Goal: Task Accomplishment & Management: Check status

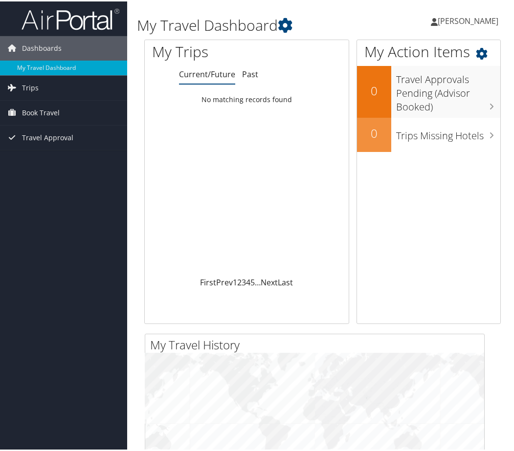
click at [378, 300] on div "My Action Items 0 Travel Approvals Pending (Advisor Booked) 0 Trips Missing Hot…" at bounding box center [428, 180] width 144 height 285
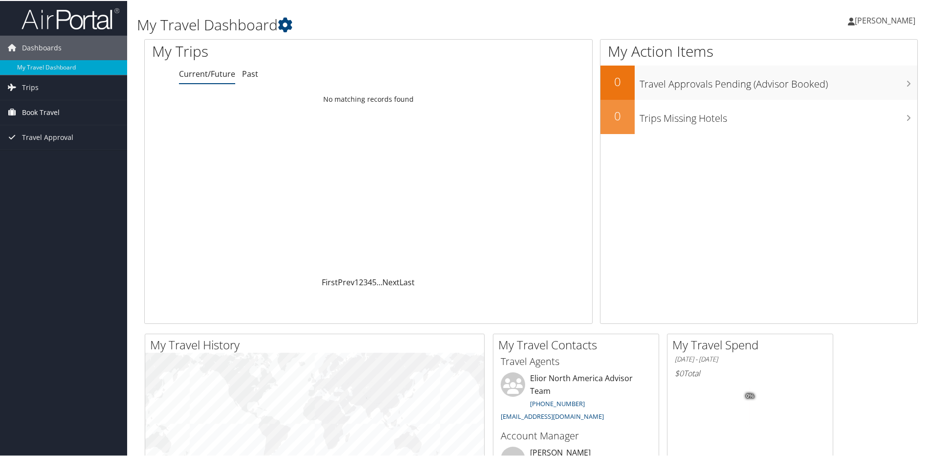
click at [38, 111] on span "Book Travel" at bounding box center [41, 111] width 38 height 24
click at [40, 110] on span "Book Travel" at bounding box center [41, 111] width 38 height 24
click at [38, 84] on link "Trips" at bounding box center [63, 86] width 127 height 24
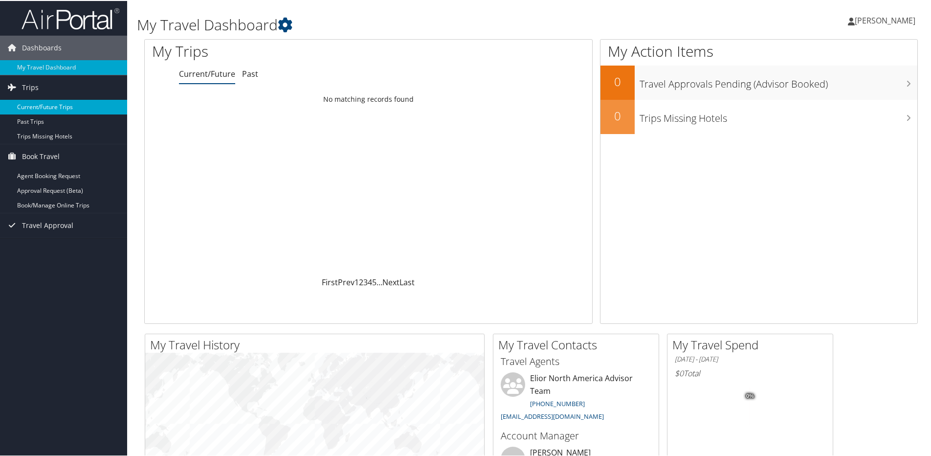
click at [40, 104] on link "Current/Future Trips" at bounding box center [63, 106] width 127 height 15
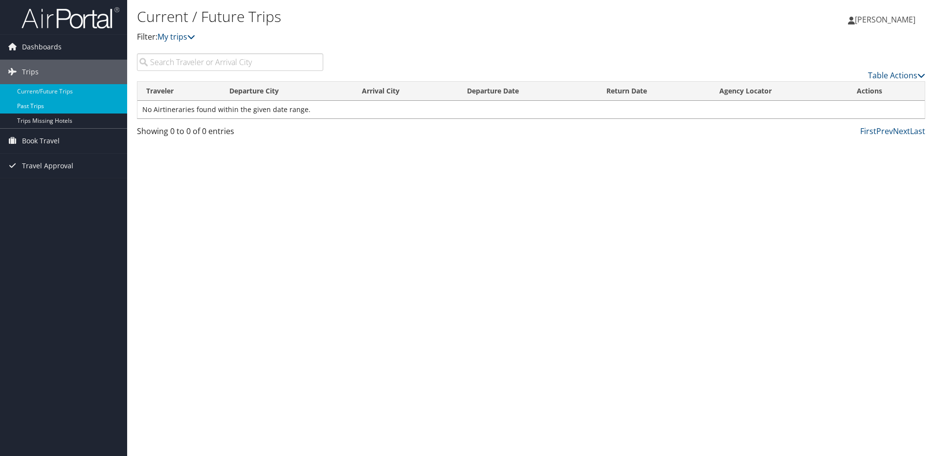
click at [42, 103] on link "Past Trips" at bounding box center [63, 106] width 127 height 15
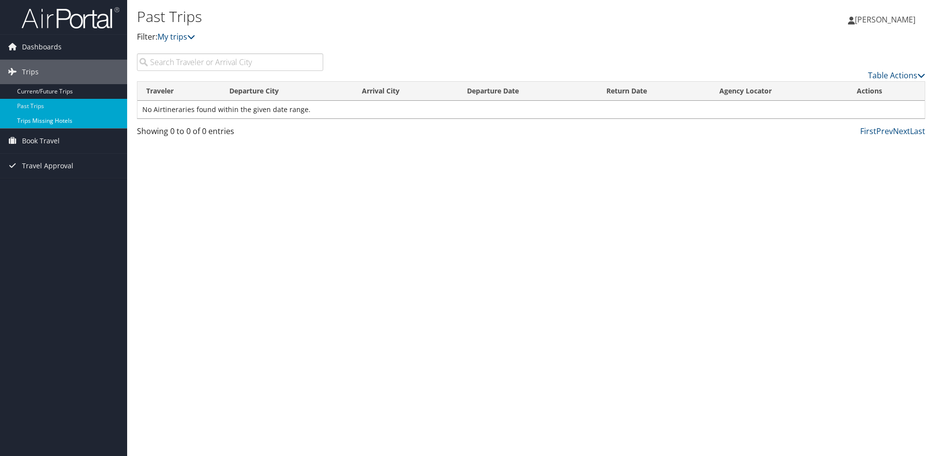
click at [51, 116] on link "Trips Missing Hotels" at bounding box center [63, 120] width 127 height 15
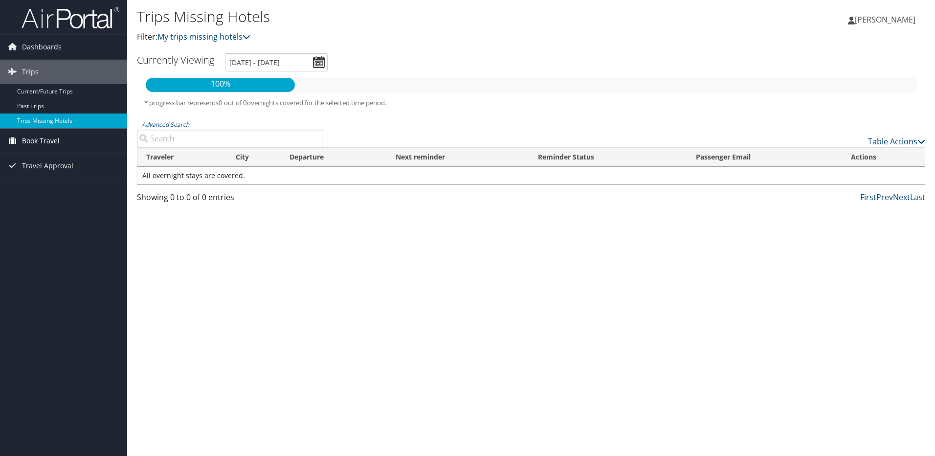
click at [41, 142] on span "Book Travel" at bounding box center [41, 141] width 38 height 24
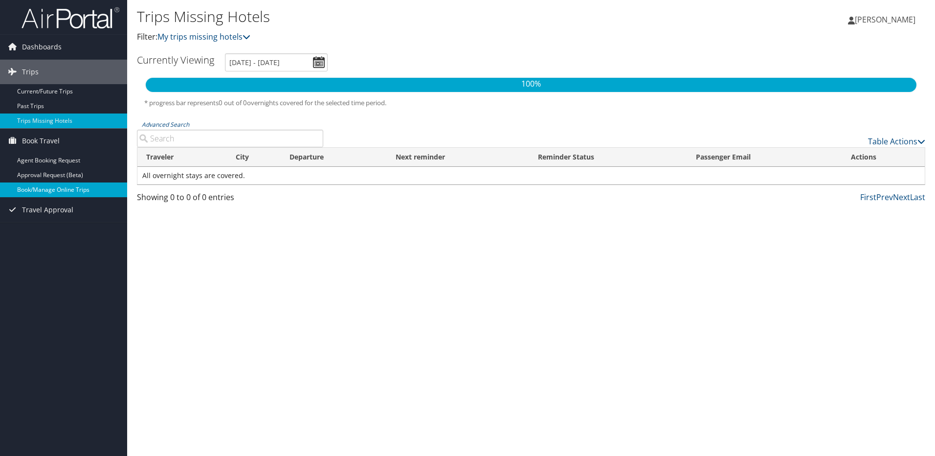
click at [42, 186] on link "Book/Manage Online Trips" at bounding box center [63, 189] width 127 height 15
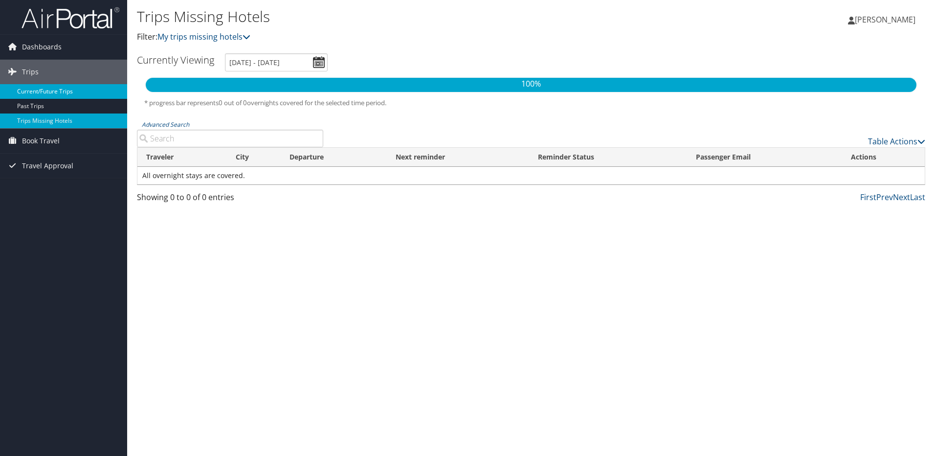
click at [53, 90] on link "Current/Future Trips" at bounding box center [63, 91] width 127 height 15
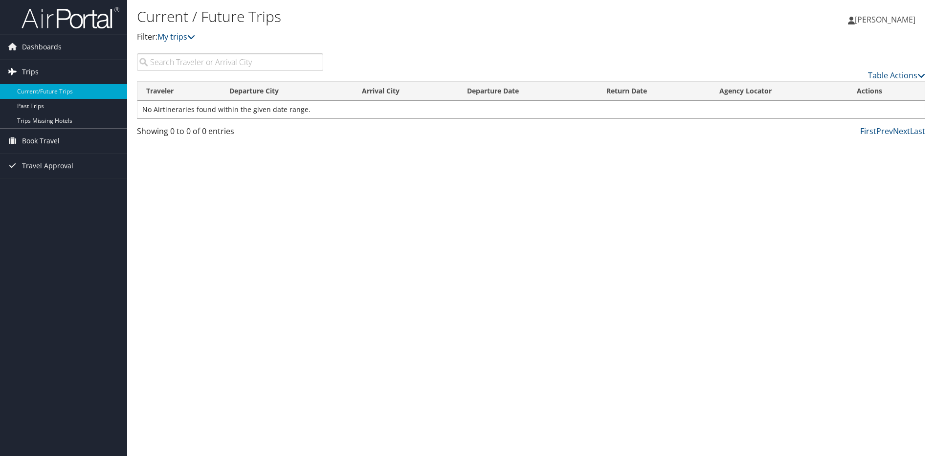
click at [51, 67] on link "Trips" at bounding box center [63, 72] width 127 height 24
click at [13, 70] on icon at bounding box center [12, 71] width 15 height 15
click at [31, 50] on span "Dashboards" at bounding box center [42, 47] width 40 height 24
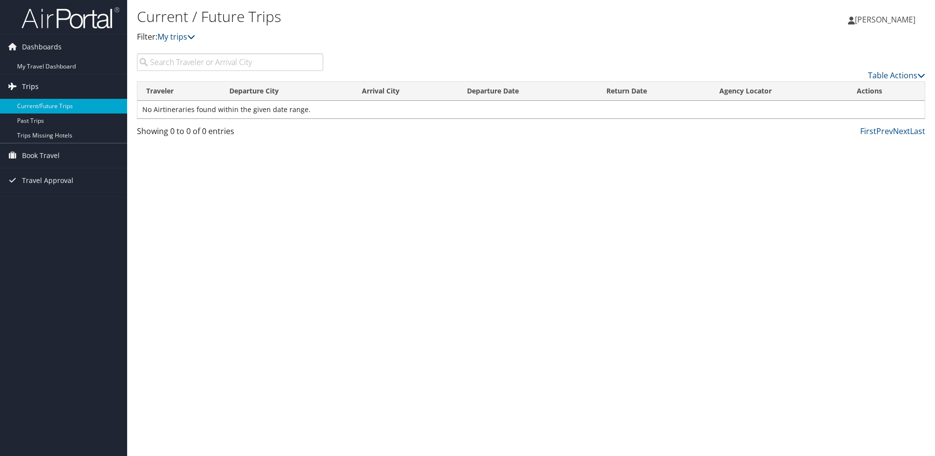
click at [34, 86] on span "Trips" at bounding box center [30, 86] width 17 height 24
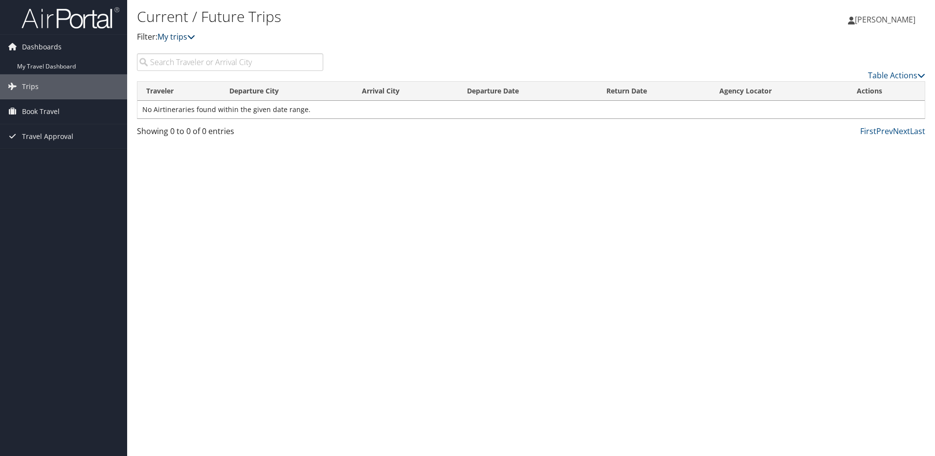
click at [180, 38] on link "My trips" at bounding box center [176, 36] width 38 height 11
click at [886, 132] on link "Prev" at bounding box center [884, 131] width 17 height 11
click at [220, 115] on td "No Airtineraries found within the given date range." at bounding box center [530, 110] width 787 height 18
click at [198, 135] on div "Showing 0 to 0 of 0 entries" at bounding box center [230, 133] width 186 height 17
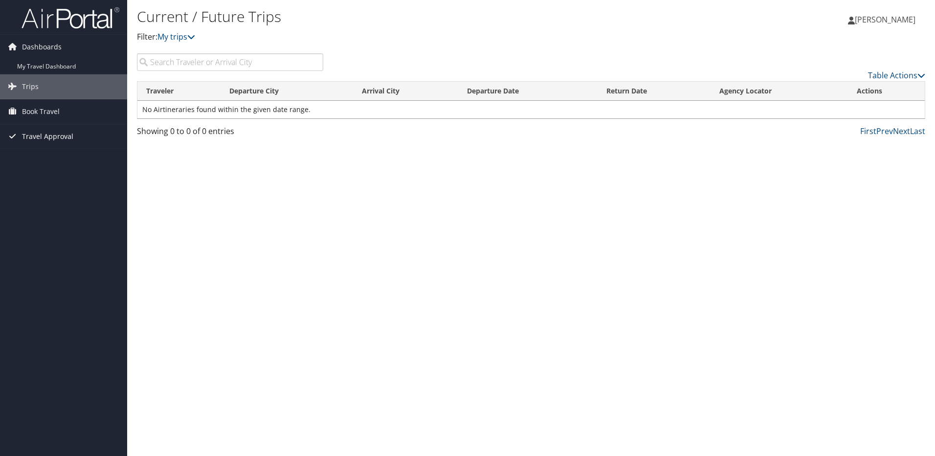
click at [55, 135] on span "Travel Approval" at bounding box center [47, 136] width 51 height 24
click at [69, 153] on link "Pending Trip Approvals" at bounding box center [63, 156] width 127 height 15
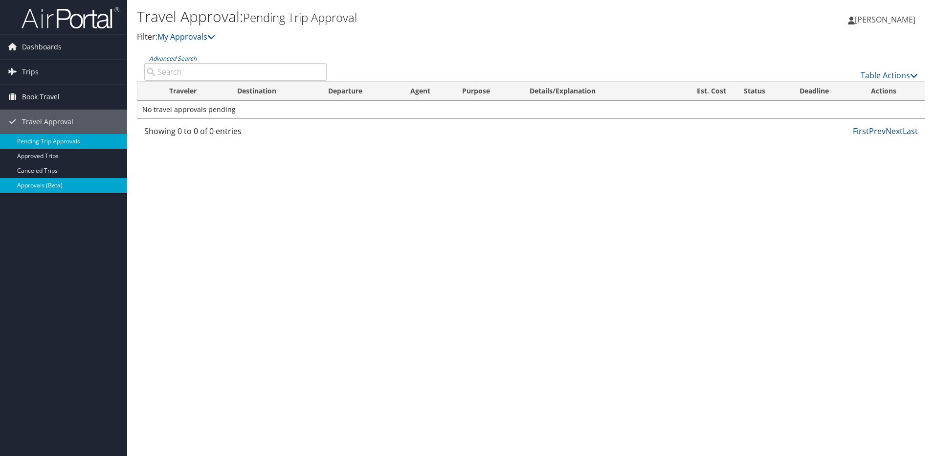
click at [62, 187] on link "Approvals (Beta)" at bounding box center [63, 185] width 127 height 15
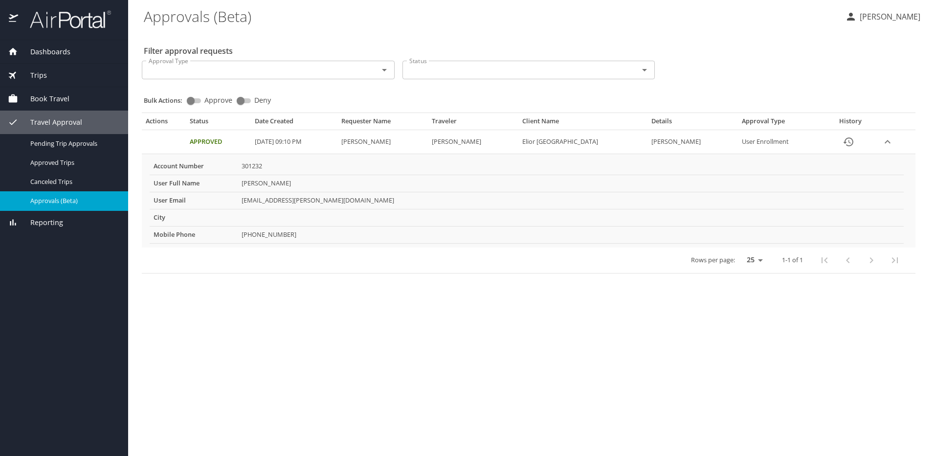
click at [889, 138] on icon "expand row" at bounding box center [887, 142] width 12 height 12
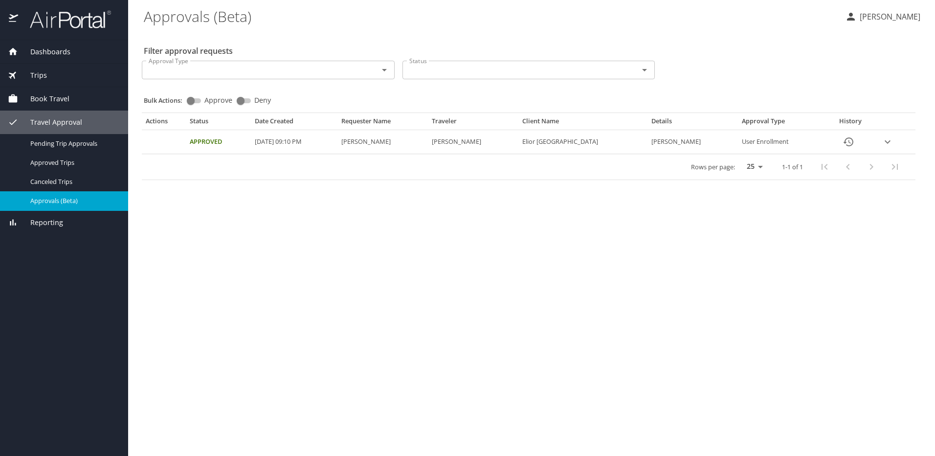
click at [889, 138] on icon "expand row" at bounding box center [887, 142] width 12 height 12
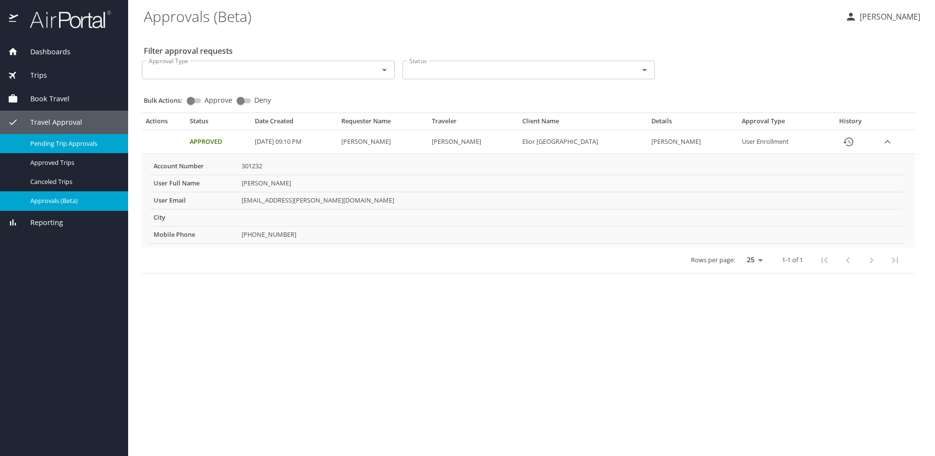
click at [49, 147] on span "Pending Trip Approvals" at bounding box center [73, 143] width 86 height 9
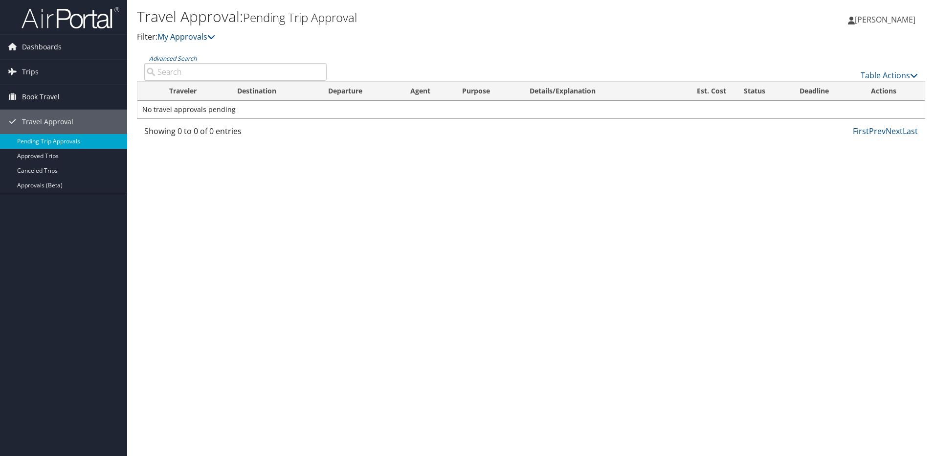
click at [186, 111] on td "No travel approvals pending" at bounding box center [530, 110] width 787 height 18
click at [47, 46] on span "Dashboards" at bounding box center [42, 47] width 40 height 24
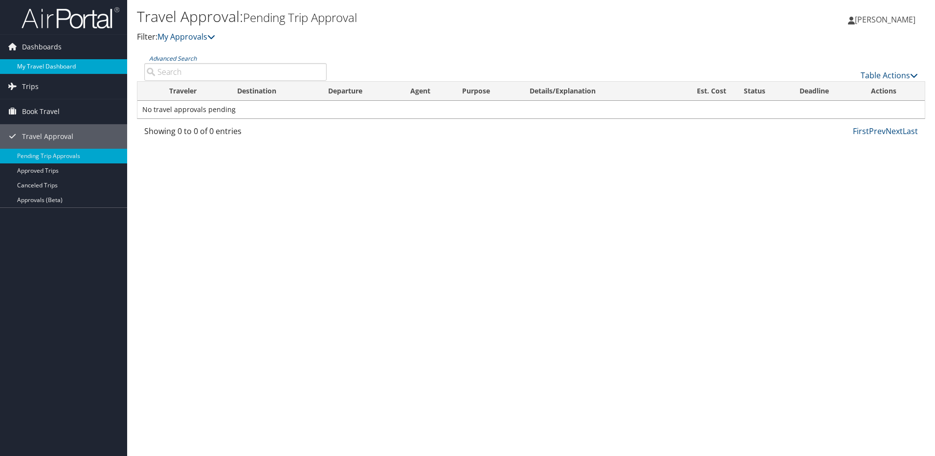
click at [53, 68] on link "My Travel Dashboard" at bounding box center [63, 66] width 127 height 15
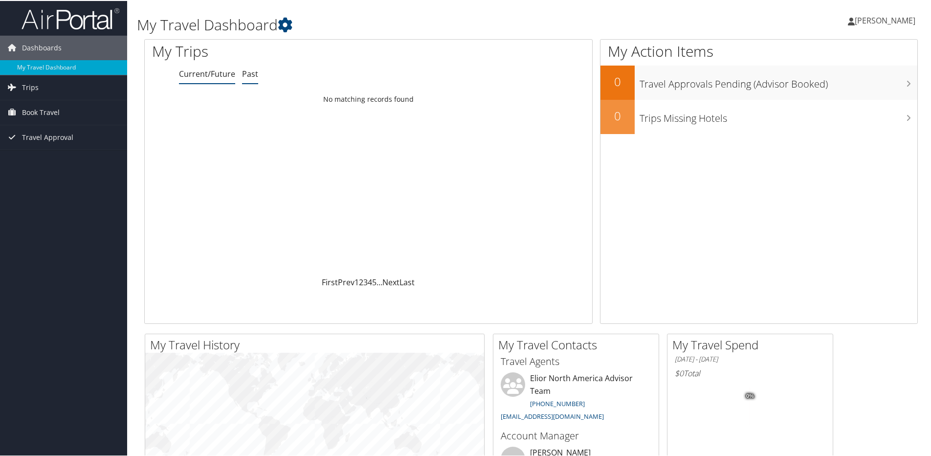
click at [246, 72] on link "Past" at bounding box center [250, 72] width 16 height 11
click at [212, 73] on link "Current/Future" at bounding box center [207, 72] width 56 height 11
click at [11, 82] on icon at bounding box center [12, 86] width 15 height 15
click at [29, 107] on link "Current/Future Trips" at bounding box center [63, 106] width 127 height 15
click at [28, 85] on span "Trips" at bounding box center [30, 86] width 17 height 24
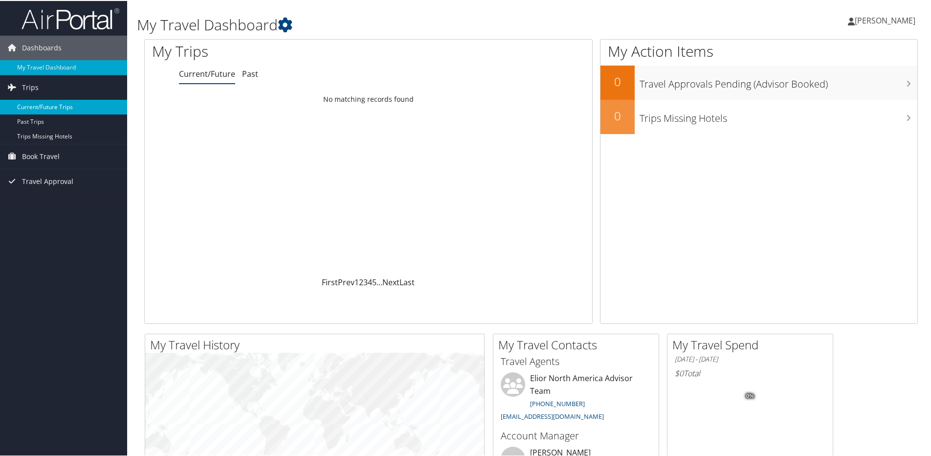
click at [29, 105] on link "Current/Future Trips" at bounding box center [63, 106] width 127 height 15
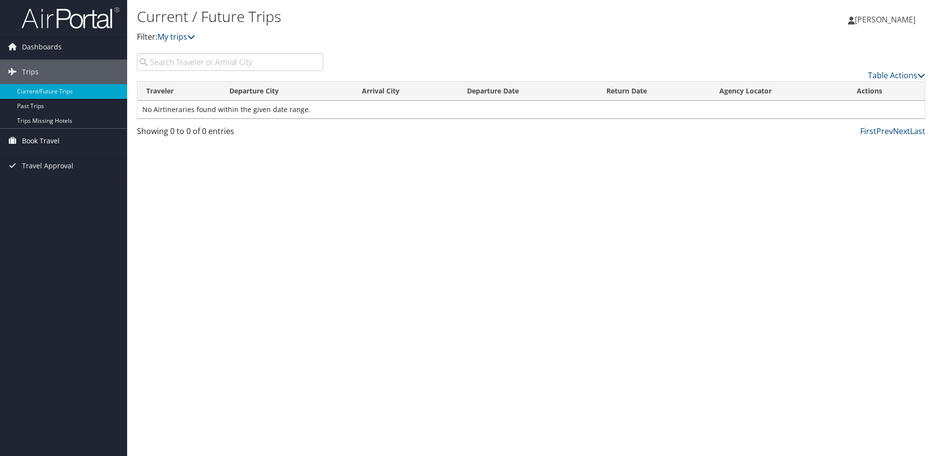
click at [38, 134] on span "Book Travel" at bounding box center [41, 141] width 38 height 24
click at [39, 191] on link "Book/Manage Online Trips" at bounding box center [63, 189] width 127 height 15
